Goal: Find specific page/section: Find specific page/section

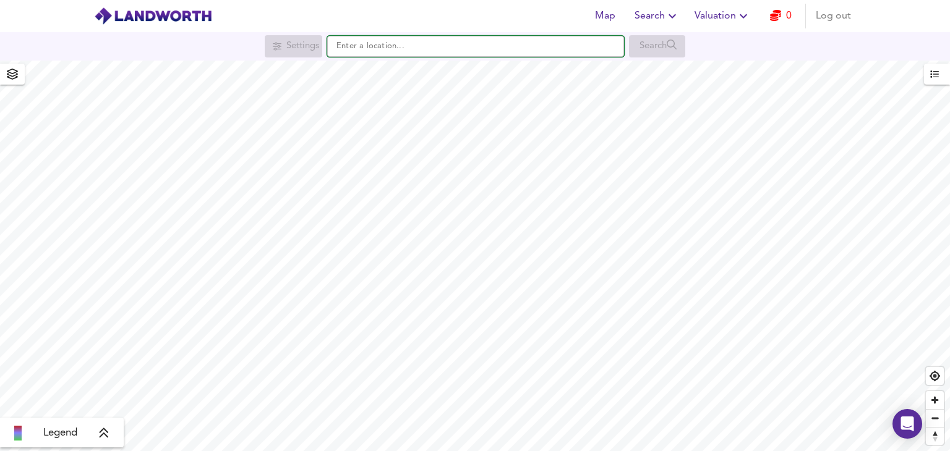
click at [440, 50] on input "text" at bounding box center [475, 46] width 297 height 21
paste input "IP8 4JH"
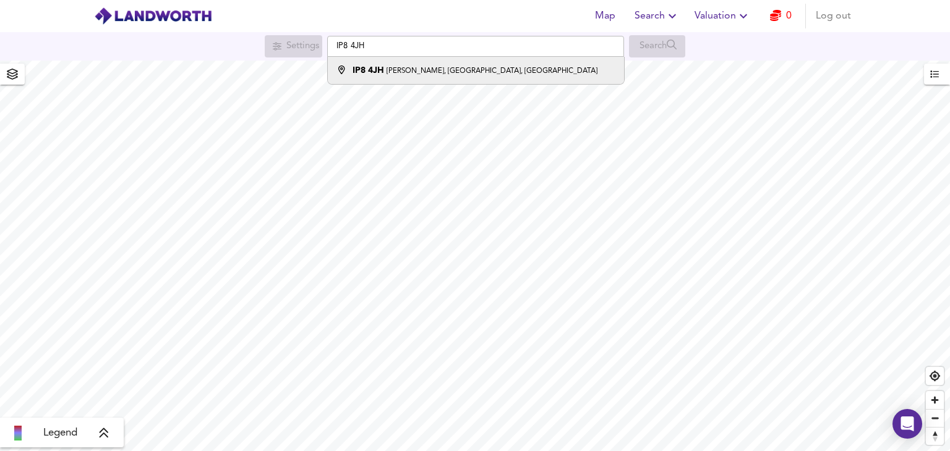
click at [447, 70] on small "[PERSON_NAME], [GEOGRAPHIC_DATA], [GEOGRAPHIC_DATA]" at bounding box center [491, 70] width 211 height 7
type input "[PERSON_NAME][STREET_ADDRESS]"
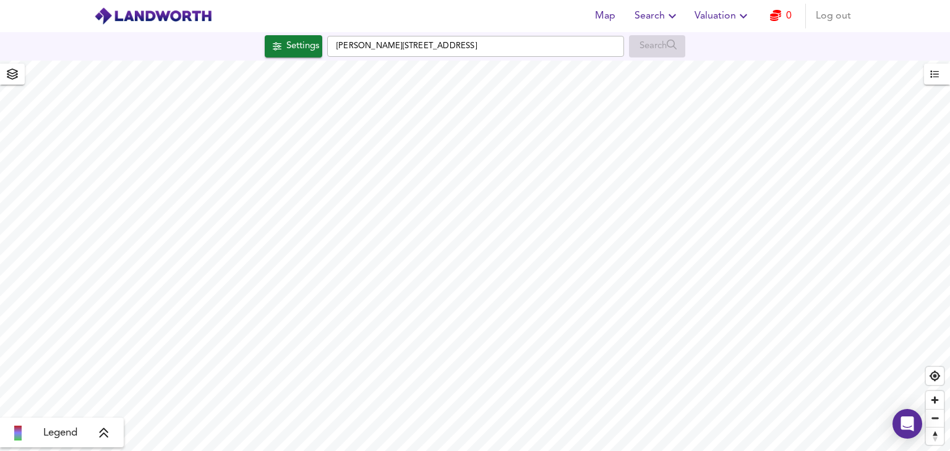
checkbox input "false"
checkbox input "true"
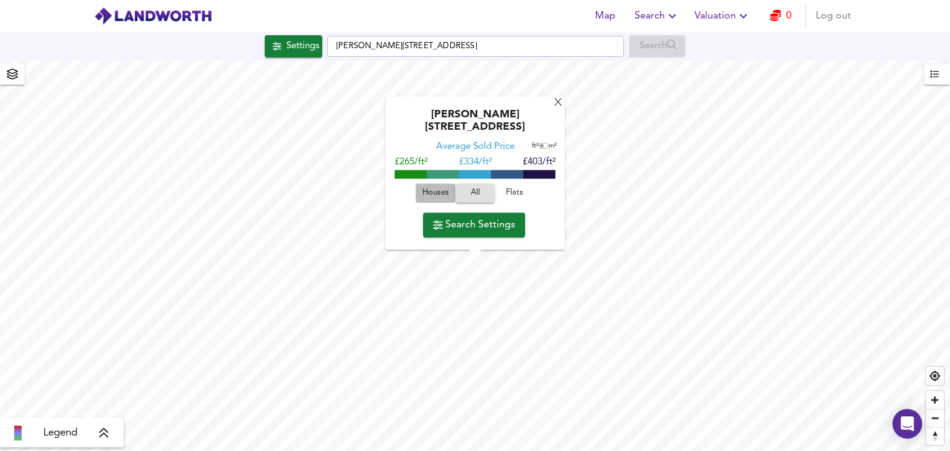
click at [432, 192] on span "Houses" at bounding box center [435, 194] width 33 height 14
